Goal: Task Accomplishment & Management: Complete application form

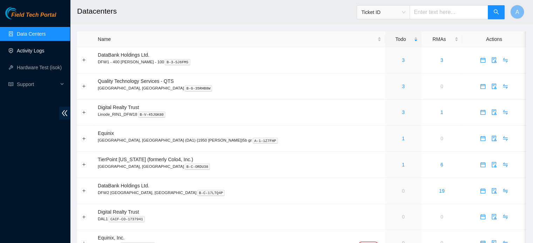
click at [44, 48] on link "Activity Logs" at bounding box center [31, 51] width 28 height 6
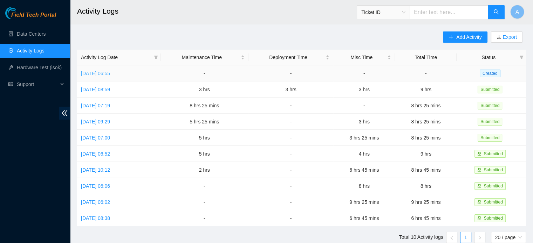
click at [110, 71] on link "Thu, 25 Sep 2025 06:55" at bounding box center [95, 74] width 29 height 6
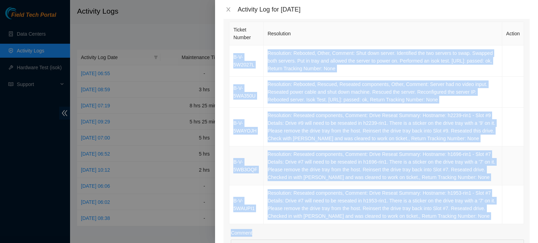
scroll to position [108, 0]
drag, startPoint x: 231, startPoint y: 132, endPoint x: 475, endPoint y: 215, distance: 258.1
click at [475, 215] on tbody "B-V-5W2027L Resolution: Rebooted, Other, Comment: Shut down server. Identified …" at bounding box center [376, 134] width 295 height 179
copy tbody "B-V-5W2027L Resolution: Rebooted, Other, Comment: Shut down server. Identified …"
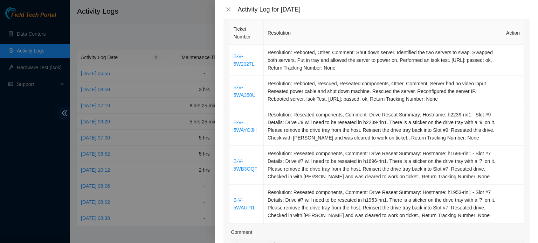
click at [262, 22] on th "Ticket Number" at bounding box center [246, 32] width 34 height 23
click at [226, 9] on icon "close" at bounding box center [229, 10] width 6 height 6
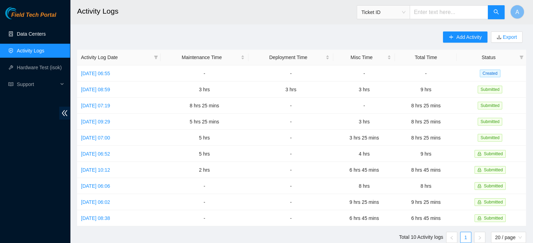
click at [30, 36] on link "Data Centers" at bounding box center [31, 34] width 29 height 6
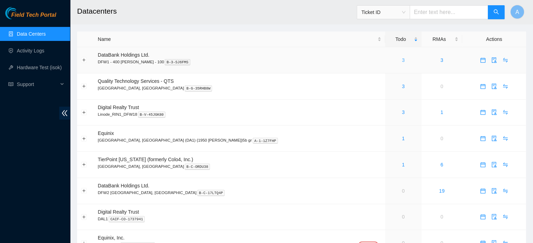
click at [402, 62] on link "3" at bounding box center [403, 60] width 3 height 6
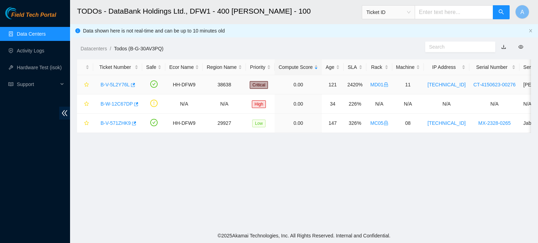
click at [120, 84] on link "B-V-5L2Y76L" at bounding box center [115, 85] width 29 height 6
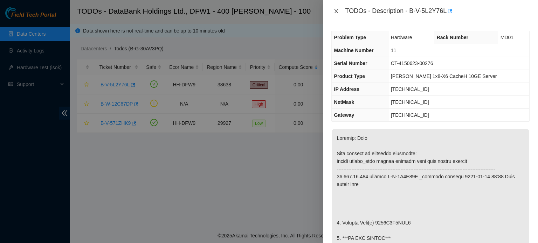
click at [333, 12] on icon "close" at bounding box center [336, 11] width 6 height 6
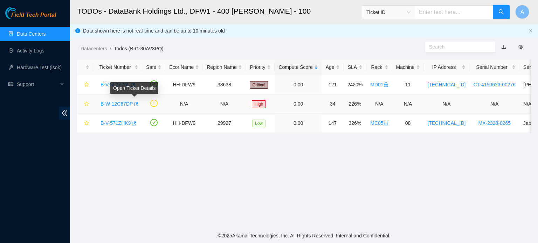
click at [125, 104] on link "B-W-12C67DP" at bounding box center [117, 104] width 32 height 6
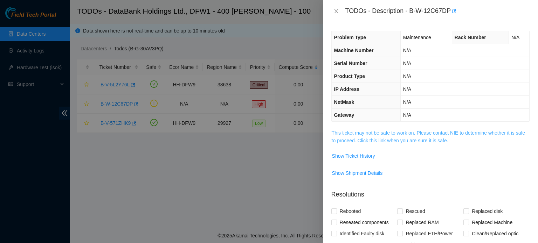
click at [393, 136] on link "This ticket may not be safe to work on. Please contact NIE to determine whether…" at bounding box center [428, 136] width 193 height 13
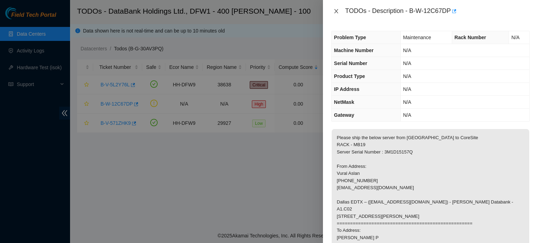
click at [336, 9] on icon "close" at bounding box center [336, 11] width 6 height 6
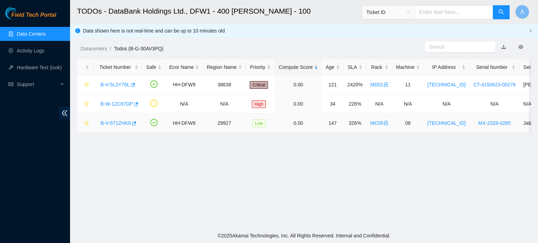
click at [117, 121] on link "B-V-571ZHK9" at bounding box center [116, 124] width 30 height 6
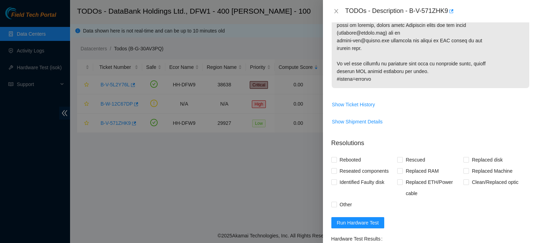
scroll to position [483, 0]
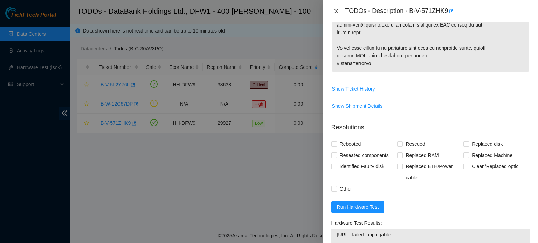
click at [335, 12] on icon "close" at bounding box center [336, 11] width 6 height 6
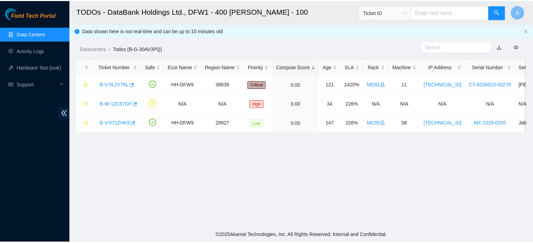
scroll to position [218, 0]
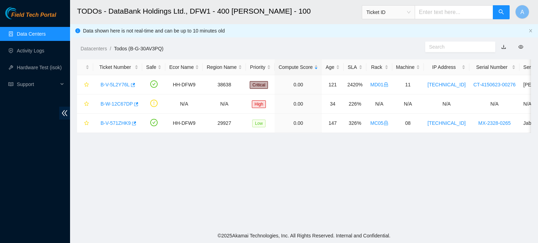
click at [46, 31] on link "Data Centers" at bounding box center [31, 34] width 29 height 6
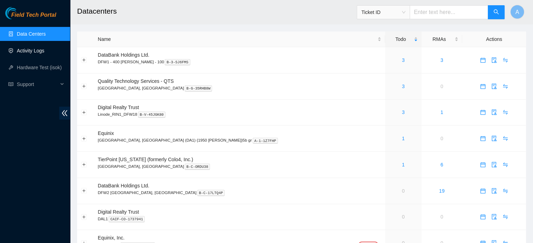
click at [44, 48] on link "Activity Logs" at bounding box center [31, 51] width 28 height 6
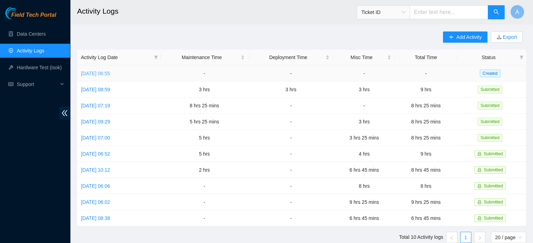
click at [110, 72] on link "Thu, 25 Sep 2025 06:55" at bounding box center [95, 74] width 29 height 6
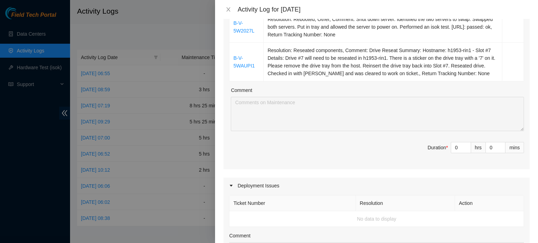
scroll to position [250, 0]
type input "1"
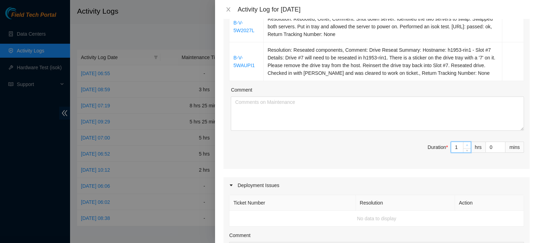
click at [465, 145] on span "up" at bounding box center [467, 146] width 4 height 4
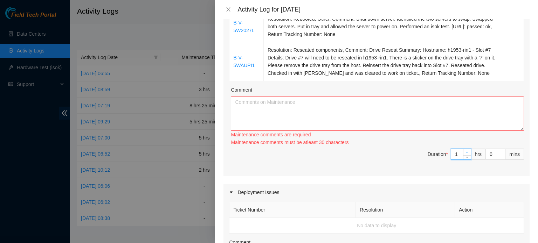
click at [463, 145] on div "Maintenance comments must be atleast 30 characters" at bounding box center [377, 143] width 293 height 8
type input "2"
click at [465, 154] on span "up" at bounding box center [467, 153] width 4 height 4
type input "3"
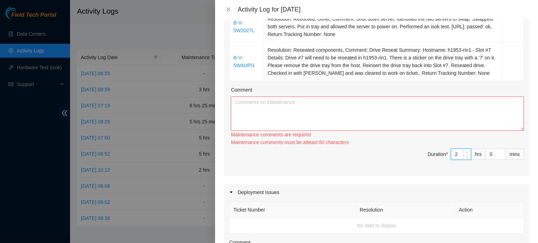
type input "3"
click at [465, 154] on span "up" at bounding box center [467, 153] width 4 height 4
type input "4"
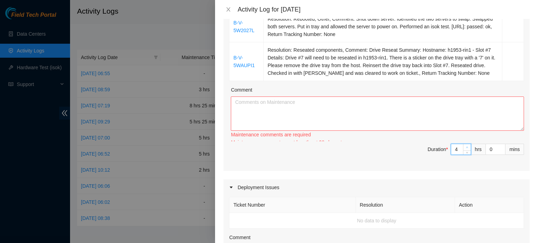
click at [463, 154] on div at bounding box center [467, 149] width 8 height 11
click at [466, 154] on icon "down" at bounding box center [467, 153] width 2 height 2
type input "3"
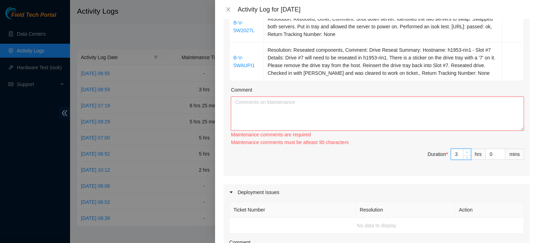
type input "4"
click at [463, 150] on span "Increase Value" at bounding box center [467, 152] width 8 height 6
click at [406, 117] on textarea "Comment" at bounding box center [377, 114] width 293 height 34
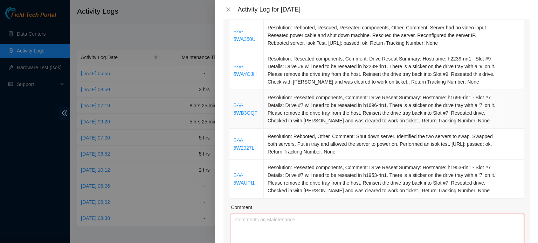
scroll to position [266, 0]
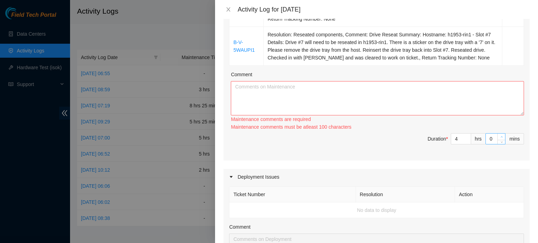
type input "1"
click at [499, 135] on span "Increase Value" at bounding box center [501, 137] width 8 height 6
type input "2"
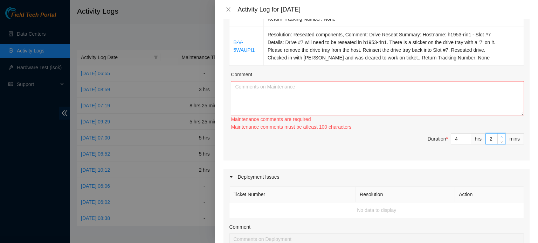
click at [499, 135] on span "Increase Value" at bounding box center [501, 137] width 8 height 6
type input "3"
click at [499, 135] on span "Increase Value" at bounding box center [501, 137] width 8 height 6
type input "4"
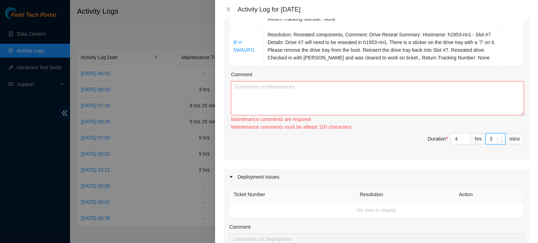
type input "4"
click at [499, 135] on span "Increase Value" at bounding box center [501, 137] width 8 height 6
type input "5"
click at [499, 135] on span "Increase Value" at bounding box center [501, 137] width 8 height 6
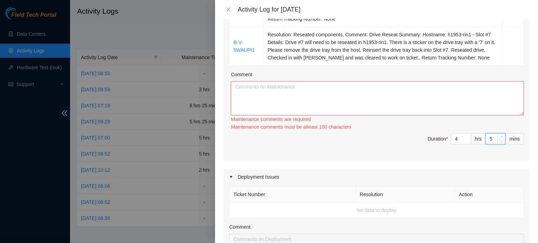
type input "6"
click at [499, 135] on span "Increase Value" at bounding box center [501, 137] width 8 height 6
type input "7"
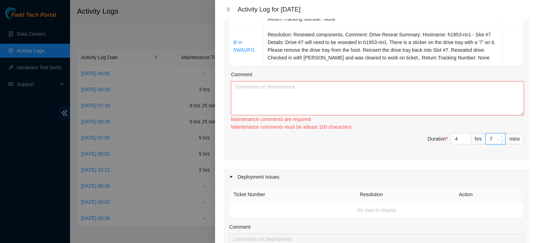
click at [499, 135] on span "Increase Value" at bounding box center [501, 137] width 8 height 6
type input "8"
click at [499, 135] on span "Increase Value" at bounding box center [501, 137] width 8 height 6
type input "9"
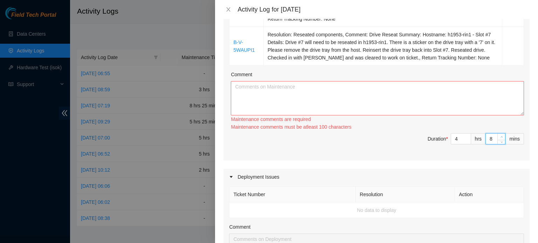
type input "9"
click at [499, 135] on span "Increase Value" at bounding box center [501, 137] width 8 height 6
type input "10"
click at [499, 135] on span "Increase Value" at bounding box center [501, 137] width 8 height 6
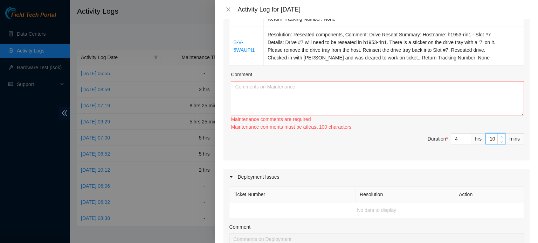
type input "11"
click at [499, 135] on span "Increase Value" at bounding box center [501, 137] width 8 height 6
type input "12"
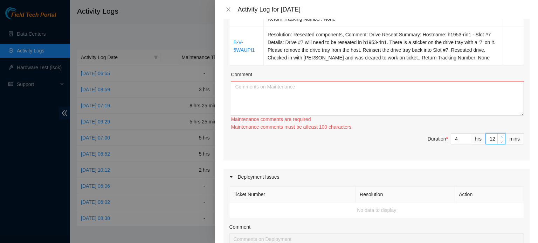
click at [499, 135] on span "Increase Value" at bounding box center [501, 137] width 8 height 6
type input "13"
click at [499, 135] on span "Increase Value" at bounding box center [501, 137] width 8 height 6
type input "14"
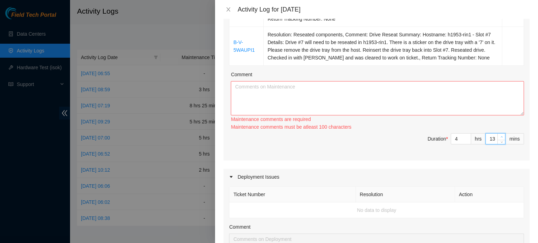
type input "14"
click at [499, 135] on span "Increase Value" at bounding box center [501, 137] width 8 height 6
type input "15"
click at [499, 135] on span "Increase Value" at bounding box center [501, 137] width 8 height 6
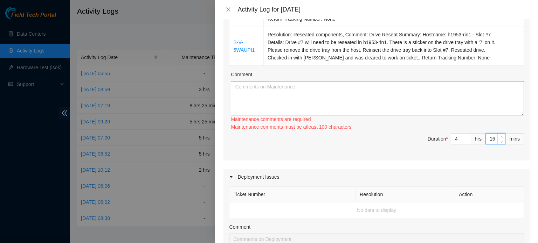
type input "16"
click at [499, 135] on span "Increase Value" at bounding box center [501, 137] width 8 height 6
type input "17"
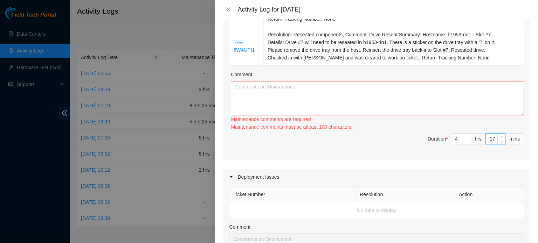
click at [499, 135] on span "Increase Value" at bounding box center [501, 137] width 8 height 6
type input "18"
click at [499, 135] on span "Increase Value" at bounding box center [501, 137] width 8 height 6
type input "19"
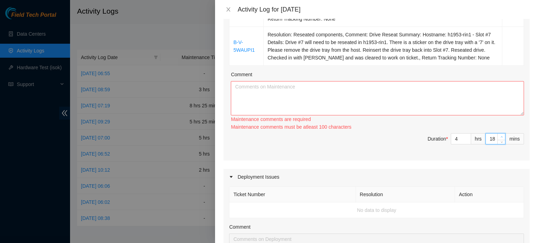
type input "19"
click at [499, 135] on span "Increase Value" at bounding box center [501, 137] width 8 height 6
type input "20"
click at [499, 135] on span "Increase Value" at bounding box center [501, 137] width 8 height 6
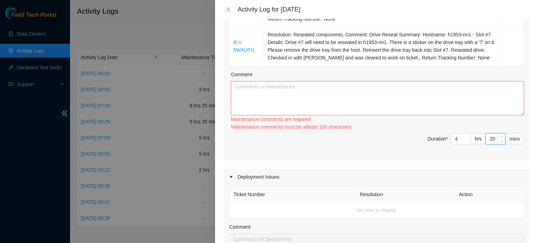
type input "21"
click at [499, 135] on span "Increase Value" at bounding box center [501, 137] width 8 height 6
type input "22"
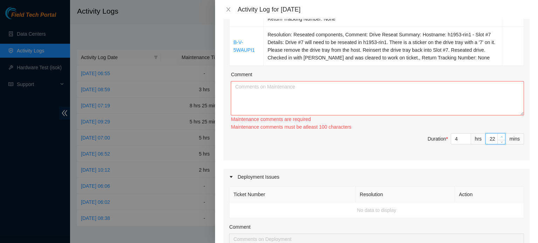
click at [499, 135] on span "Increase Value" at bounding box center [501, 137] width 8 height 6
type input "23"
click at [499, 135] on span "Increase Value" at bounding box center [501, 137] width 8 height 6
type input "24"
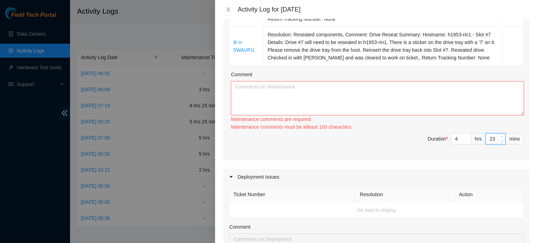
type input "24"
click at [499, 135] on span "Increase Value" at bounding box center [501, 137] width 8 height 6
type input "25"
click at [499, 135] on span "Increase Value" at bounding box center [501, 137] width 8 height 6
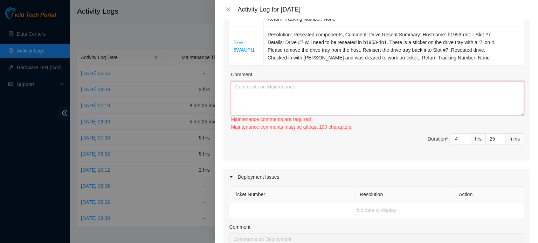
click at [481, 95] on textarea "Comment" at bounding box center [377, 98] width 293 height 34
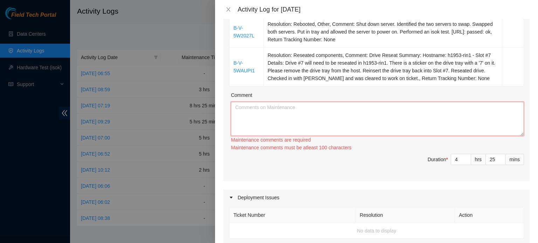
scroll to position [247, 0]
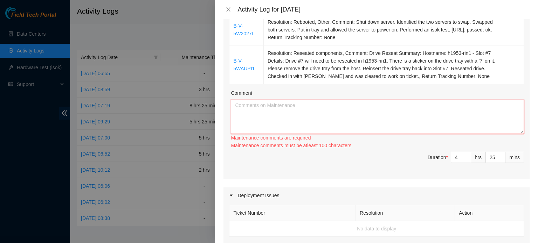
click at [421, 113] on textarea "Comment" at bounding box center [377, 117] width 293 height 34
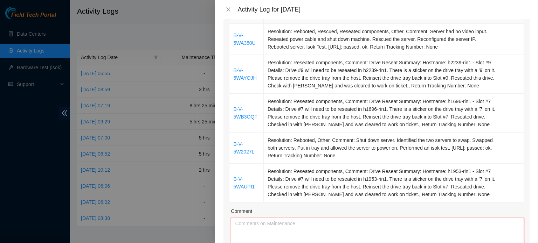
scroll to position [129, 0]
drag, startPoint x: 229, startPoint y: 34, endPoint x: 255, endPoint y: 42, distance: 26.6
click at [255, 42] on td "B-V-5WA350U" at bounding box center [246, 39] width 34 height 31
copy link "B-V-5WA350U"
click at [243, 223] on textarea "Comment" at bounding box center [377, 236] width 293 height 34
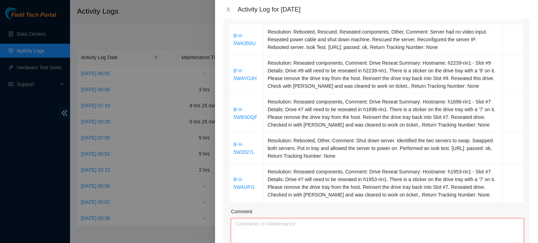
paste textarea "B-V-5WA350U"
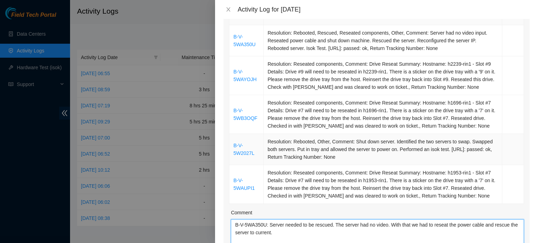
scroll to position [135, 0]
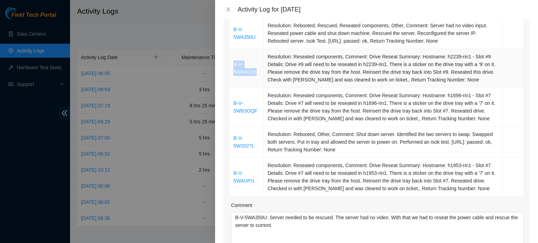
drag, startPoint x: 231, startPoint y: 64, endPoint x: 258, endPoint y: 74, distance: 28.7
click at [258, 74] on td "B-V-5WAYOJH" at bounding box center [246, 68] width 34 height 39
copy link "B-V-5WAYOJH"
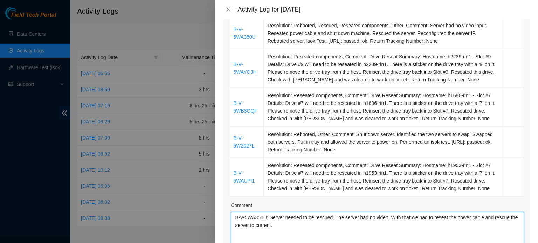
click at [236, 240] on textarea "B-V-5WA350U: Server needed to be rescued. The server had no video. With that we…" at bounding box center [377, 229] width 293 height 34
paste textarea "B-V-5WAYOJH"
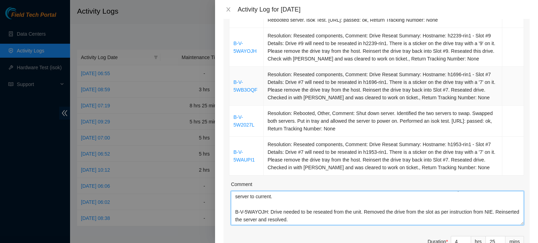
scroll to position [156, 0]
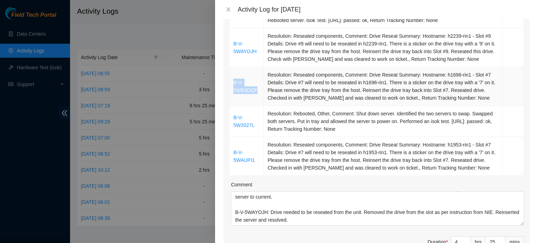
drag, startPoint x: 231, startPoint y: 82, endPoint x: 256, endPoint y: 90, distance: 26.3
click at [256, 90] on td "B-V-5WB3OQF" at bounding box center [246, 86] width 34 height 39
copy link "B-V-5WB3OQF"
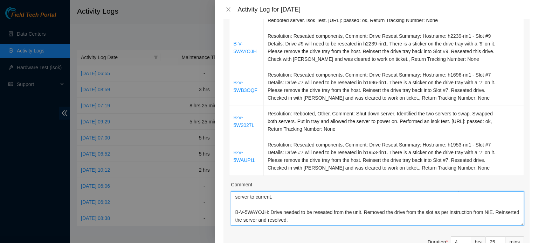
click at [234, 219] on textarea "B-V-5WA350U: Server needed to be rescued. The server had no video. With that we…" at bounding box center [377, 209] width 293 height 34
paste textarea "B-V-5WB3OQF"
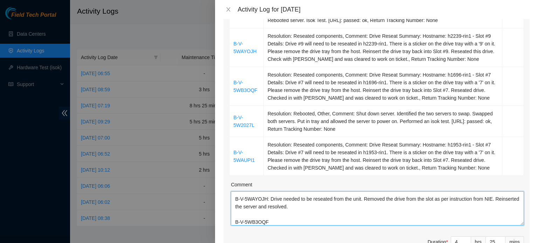
drag, startPoint x: 269, startPoint y: 198, endPoint x: 263, endPoint y: 199, distance: 5.3
click at [263, 199] on textarea "B-V-5WA350U: Server needed to be rescued. The server had no video. With that we…" at bounding box center [377, 209] width 293 height 34
click at [278, 201] on textarea "B-V-5WA350U: Server needed to be rescued. The server had no video. With that we…" at bounding box center [377, 209] width 293 height 34
drag, startPoint x: 266, startPoint y: 198, endPoint x: 311, endPoint y: 206, distance: 46.6
click at [311, 206] on textarea "B-V-5WA350U: Server needed to be rescued. The server had no video. With that we…" at bounding box center [377, 209] width 293 height 34
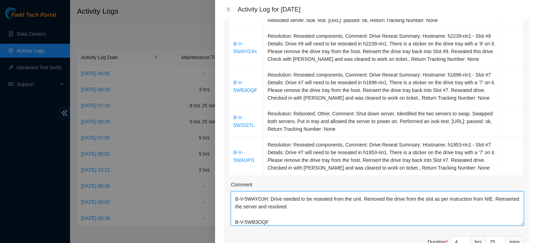
click at [269, 222] on textarea "B-V-5WA350U: Server needed to be rescued. The server had no video. With that we…" at bounding box center [377, 209] width 293 height 34
paste textarea ": Drive needed to be reseated from the unit. Removed the drive from the slot as…"
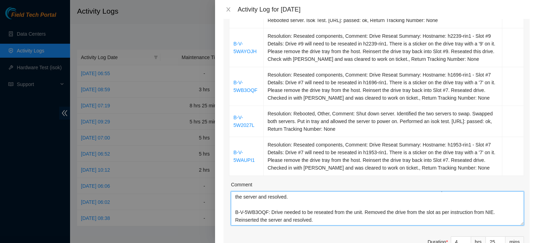
scroll to position [44, 0]
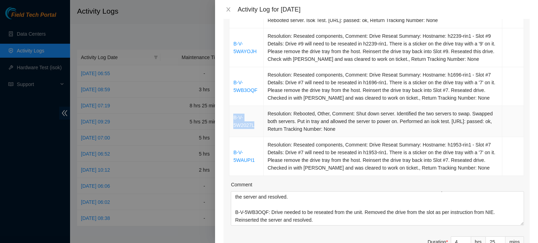
drag, startPoint x: 231, startPoint y: 116, endPoint x: 254, endPoint y: 125, distance: 24.5
click at [254, 125] on td "B-V-5W2027L" at bounding box center [246, 121] width 34 height 31
copy link "B-V-5W2027L"
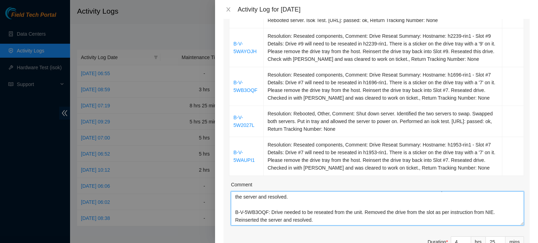
click at [238, 214] on textarea "B-V-5WA350U: Server needed to be rescued. The server had no video. With that we…" at bounding box center [377, 209] width 293 height 34
click at [236, 220] on textarea "B-V-5WA350U: Server needed to be rescued. The server had no video. With that we…" at bounding box center [377, 209] width 293 height 34
paste textarea "B-V-5W2027L"
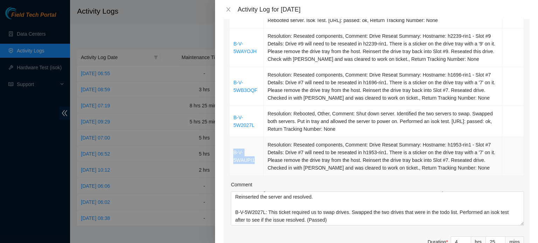
drag, startPoint x: 231, startPoint y: 150, endPoint x: 254, endPoint y: 159, distance: 24.5
click at [254, 159] on td "B-V-5WAUPI1" at bounding box center [246, 156] width 34 height 39
copy link "B-V-5WAUPI1"
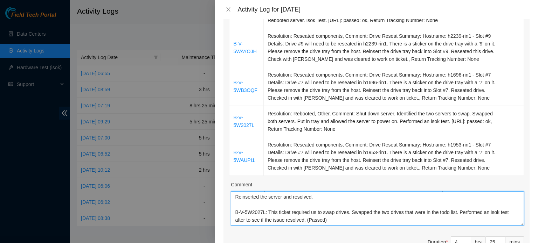
click at [244, 220] on textarea "B-V-5WA350U: Server needed to be rescued. The server had no video. With that we…" at bounding box center [377, 209] width 293 height 34
paste textarea "B-V-5WAUPI1"
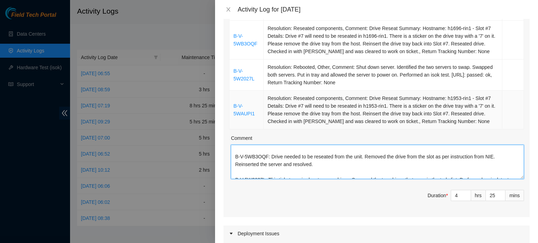
scroll to position [32, 0]
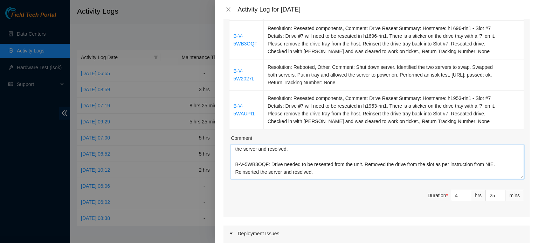
click at [271, 163] on textarea "B-V-5WA350U: Server needed to be rescued. The server had no video. With that we…" at bounding box center [377, 162] width 293 height 34
drag, startPoint x: 267, startPoint y: 163, endPoint x: 328, endPoint y: 171, distance: 61.4
click at [328, 171] on textarea "B-V-5WA350U: Server needed to be rescued. The server had no video. With that we…" at bounding box center [377, 162] width 293 height 34
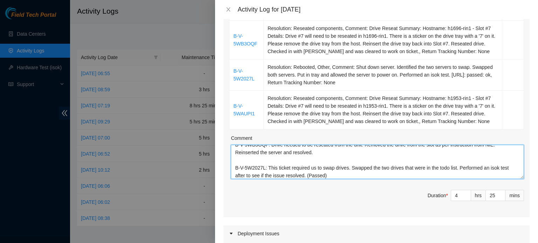
scroll to position [69, 0]
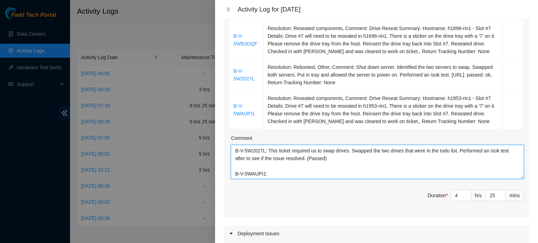
click at [268, 172] on textarea "B-V-5WA350U: Server needed to be rescued. The server had no video. With that we…" at bounding box center [377, 162] width 293 height 34
paste textarea ": Drive needed to be reseated from the unit. Removed the drive from the slot as…"
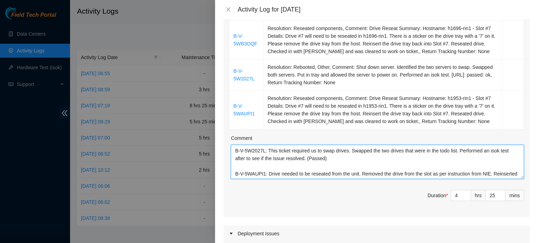
scroll to position [75, 0]
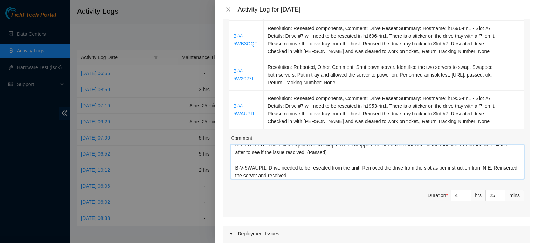
type textarea "B-V-5WA350U: Server needed to be rescued. The server had no video. With that we…"
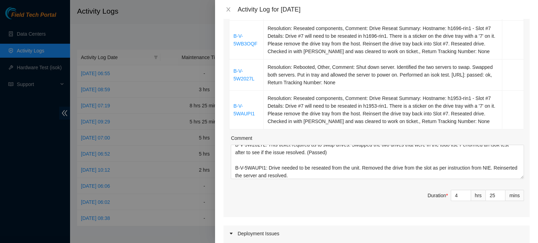
click at [294, 206] on span "Duration * 4 hrs 25 mins" at bounding box center [376, 200] width 295 height 20
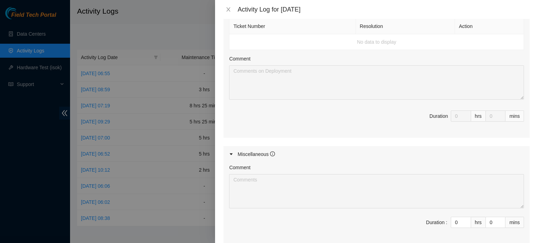
scroll to position [448, 0]
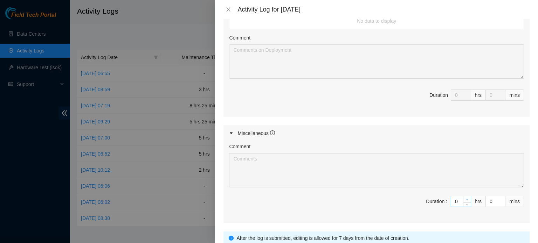
type input "1"
type input "5"
click at [463, 197] on span "Increase Value" at bounding box center [467, 200] width 8 height 6
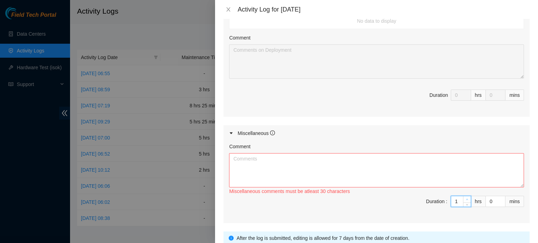
type input "2"
type input "6"
click at [463, 197] on span "Increase Value" at bounding box center [467, 200] width 8 height 6
type input "3"
type input "7"
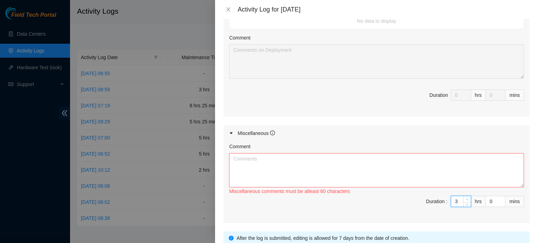
click at [463, 197] on span "Increase Value" at bounding box center [467, 200] width 8 height 6
type input "4"
type input "8"
click at [463, 197] on span "Increase Value" at bounding box center [467, 200] width 8 height 6
click at [384, 163] on textarea "Comment" at bounding box center [376, 170] width 295 height 34
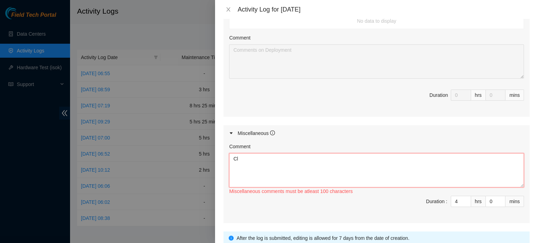
type textarea "C"
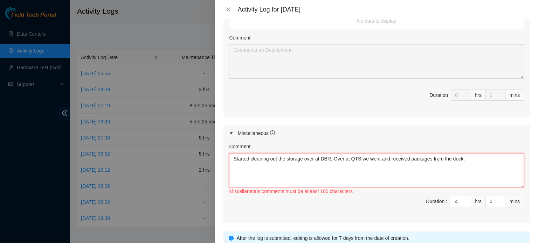
click at [463, 155] on textarea "Started cleaning out the storage over at DBR. Over at QTS we went and received …" at bounding box center [376, 170] width 295 height 34
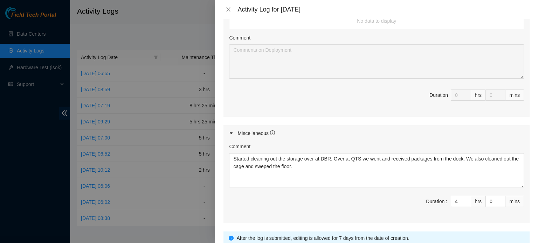
drag, startPoint x: 264, startPoint y: 166, endPoint x: 245, endPoint y: 99, distance: 69.8
click at [245, 99] on span "Duration 0 hrs 0 mins" at bounding box center [376, 100] width 295 height 20
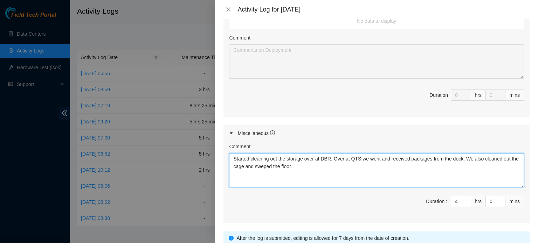
click at [263, 162] on textarea "Started cleaning out the storage over at DBR. Over at QTS we went and received …" at bounding box center [376, 170] width 295 height 34
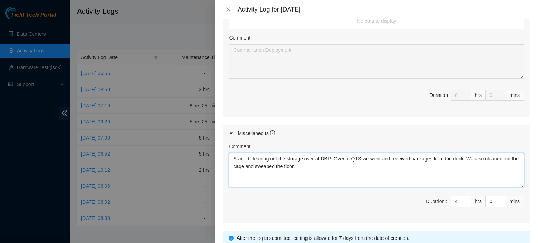
click at [263, 162] on textarea "Started cleaning out the storage over at DBR. Over at QTS we went and received …" at bounding box center [376, 170] width 295 height 34
drag, startPoint x: 263, startPoint y: 162, endPoint x: 266, endPoint y: 165, distance: 3.7
click at [266, 165] on textarea "Started cleaning out the storage over at DBR. Over at QTS we went and received …" at bounding box center [376, 170] width 295 height 34
click at [303, 163] on textarea "Started cleaning out the storage over at DBR. Over at QTS we went and received …" at bounding box center [376, 170] width 295 height 34
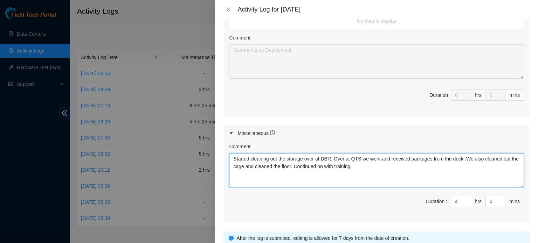
scroll to position [502, 0]
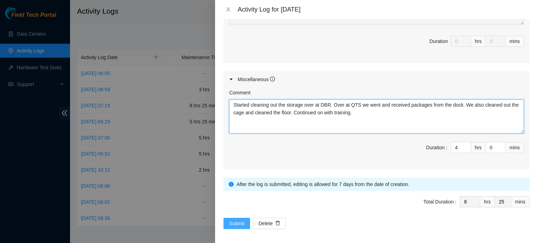
type textarea "Started cleaning out the storage over at DBR. Over at QTS we went and received …"
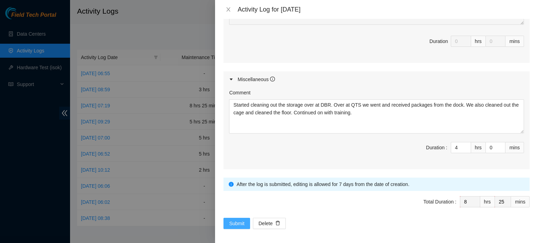
click at [238, 218] on button "Submit" at bounding box center [236, 223] width 27 height 11
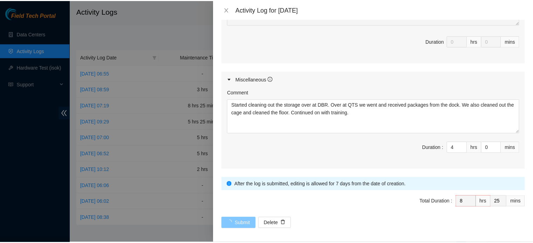
scroll to position [0, 0]
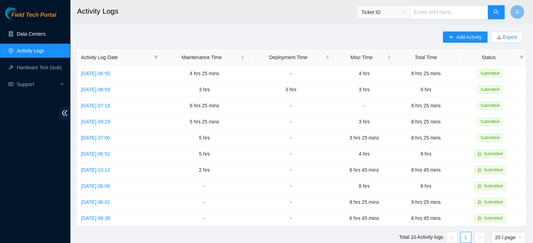
click at [46, 37] on link "Data Centers" at bounding box center [31, 34] width 29 height 6
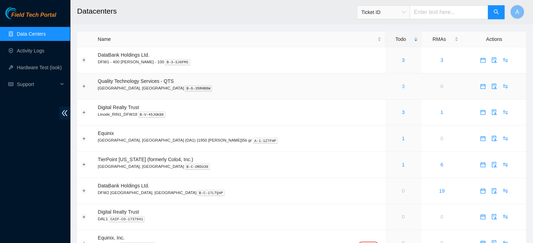
click at [402, 84] on link "3" at bounding box center [403, 87] width 3 height 6
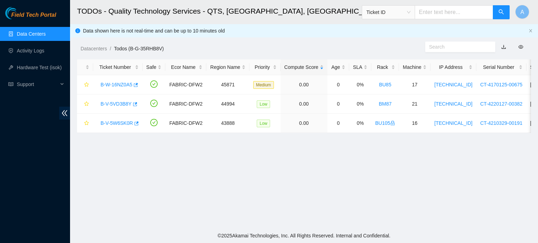
click at [46, 37] on link "Data Centers" at bounding box center [31, 34] width 29 height 6
